Goal: Task Accomplishment & Management: Use online tool/utility

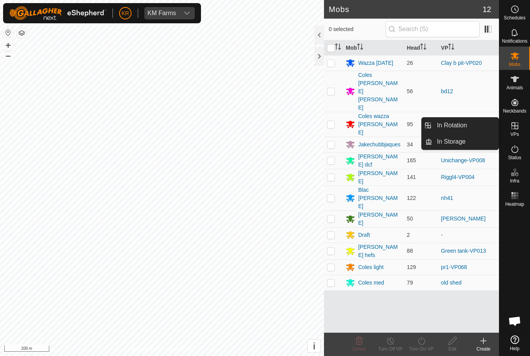
click at [331, 259] on td at bounding box center [333, 267] width 19 height 16
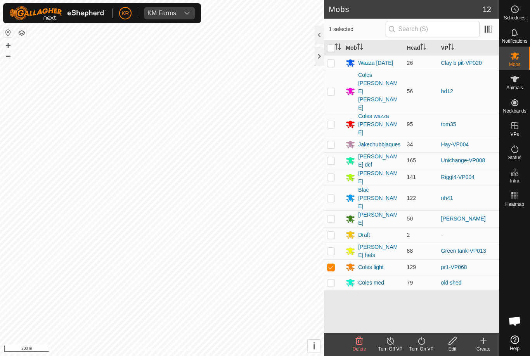
checkbox input "true"
click at [332, 279] on p-checkbox at bounding box center [331, 282] width 8 height 6
checkbox input "true"
click at [330, 264] on p-checkbox at bounding box center [331, 267] width 8 height 6
checkbox input "false"
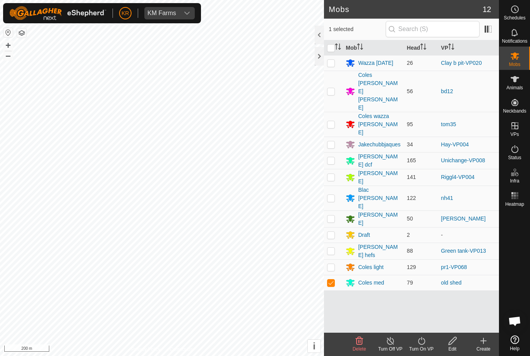
click at [419, 339] on icon at bounding box center [421, 341] width 7 height 8
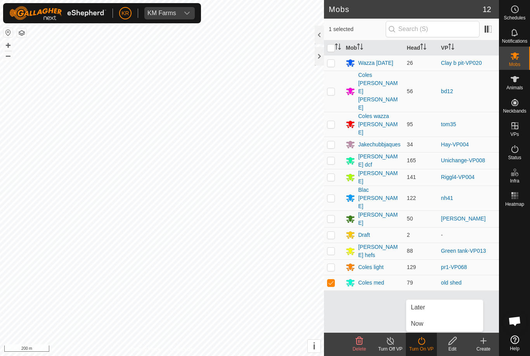
click at [452, 323] on link "Now" at bounding box center [444, 324] width 77 height 16
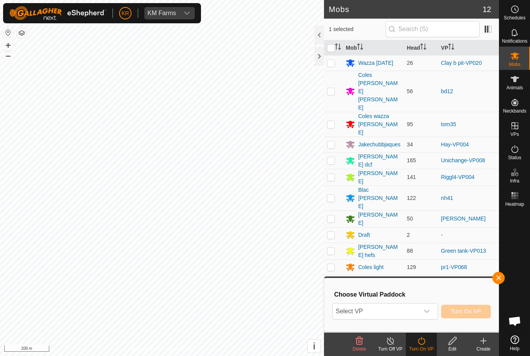
click at [430, 314] on icon "dropdown trigger" at bounding box center [426, 311] width 6 height 6
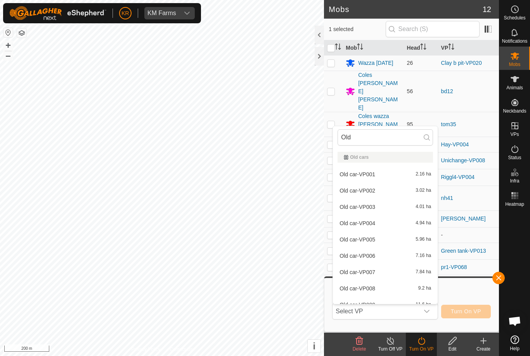
type input "Old"
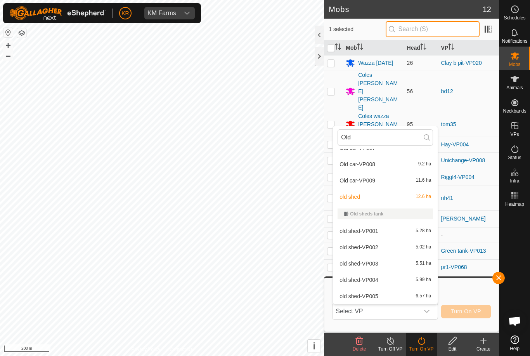
scroll to position [124, 0]
click at [379, 229] on div "old shed-VP001 5.28 ha" at bounding box center [384, 230] width 95 height 9
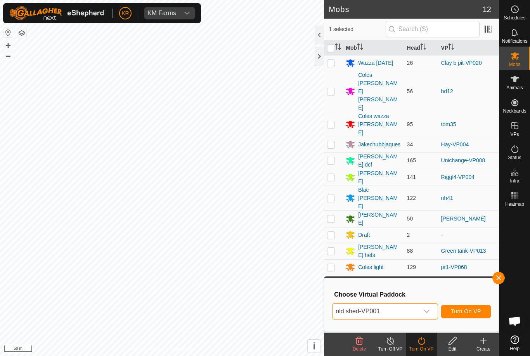
click at [472, 309] on span "Turn On VP" at bounding box center [466, 311] width 30 height 6
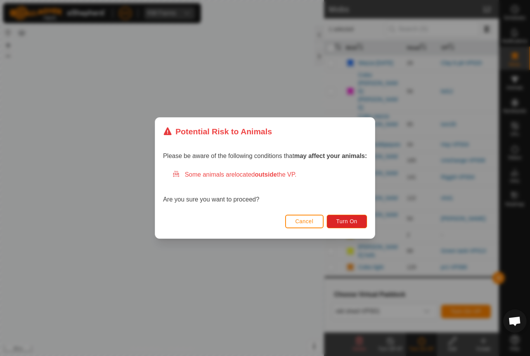
click at [354, 218] on span "Turn On" at bounding box center [346, 221] width 21 height 6
